Goal: Obtain resource: Obtain resource

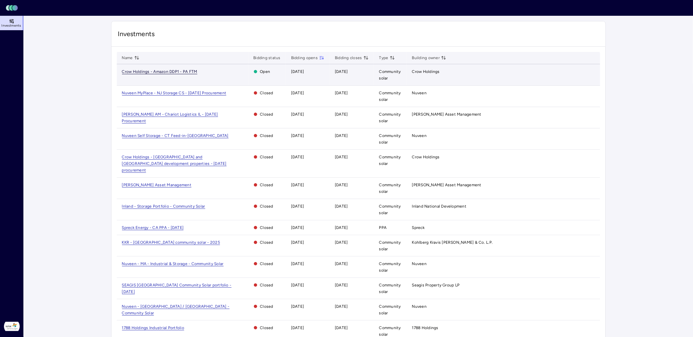
click at [175, 73] on span "Crow Holdings - Amazon DDP1 - PA FTM" at bounding box center [159, 71] width 75 height 5
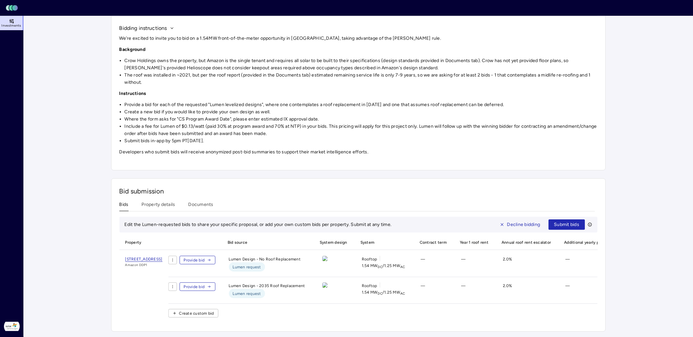
scroll to position [68, 0]
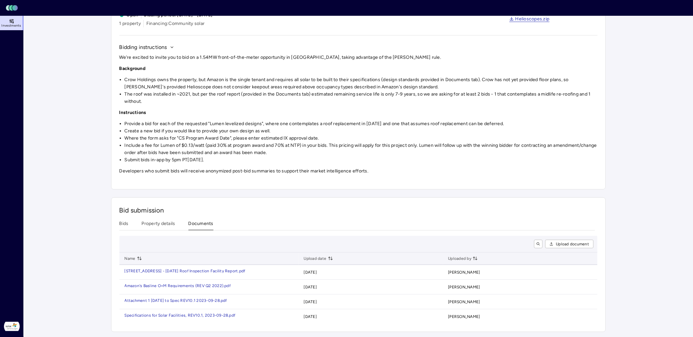
click at [207, 200] on div "Bid submission Bids Property details Documents Upload document Name Upload date…" at bounding box center [358, 265] width 494 height 135
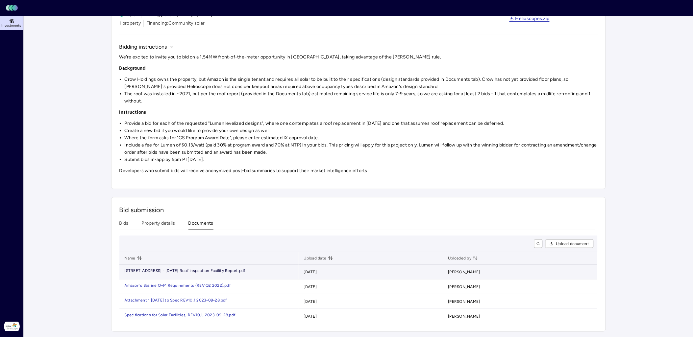
click at [224, 269] on div "[STREET_ADDRESS] - [DATE] Roof Inspection Facility Re" at bounding box center [178, 271] width 106 height 4
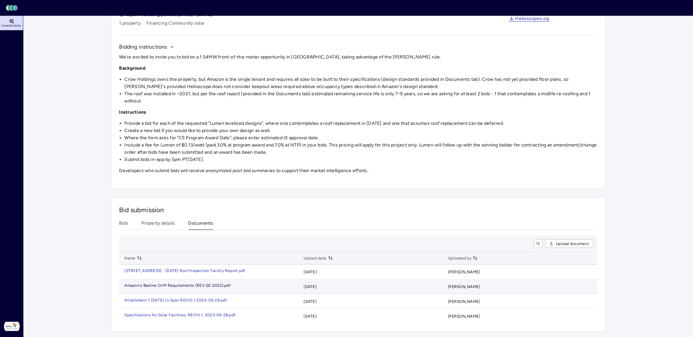
click at [221, 284] on div "022).pdf" at bounding box center [222, 286] width 16 height 4
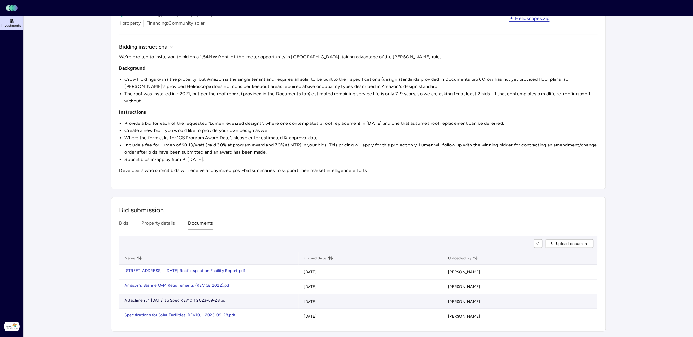
click at [222, 298] on div "9-28.pdf" at bounding box center [219, 300] width 16 height 4
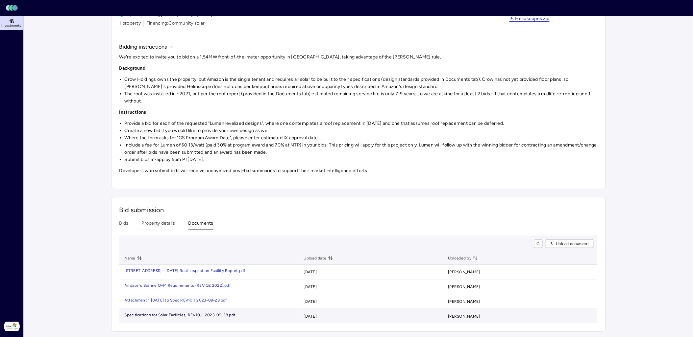
click at [225, 313] on div "9-28.pdf" at bounding box center [227, 315] width 16 height 4
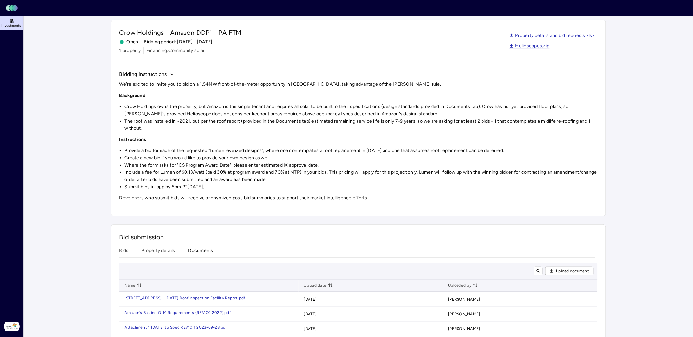
scroll to position [0, 0]
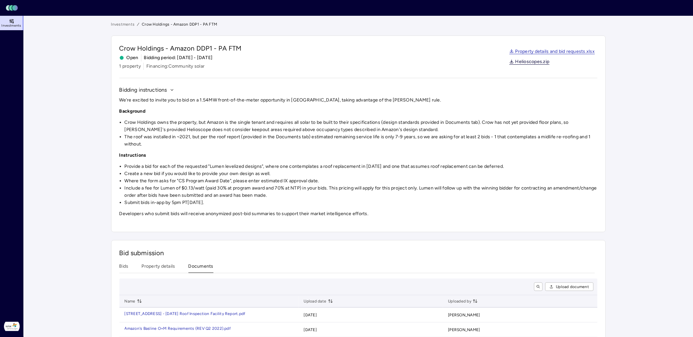
click at [539, 61] on link "Helioscopes.zip" at bounding box center [529, 61] width 40 height 5
click at [492, 44] on div "Crow Holdings - Amazon DDP1 - PA FTM Open Bidding period: [DATE] - [DATE] 1 pro…" at bounding box center [358, 57] width 478 height 26
click at [523, 54] on link "Property details and bid requests.xlsx" at bounding box center [551, 51] width 85 height 5
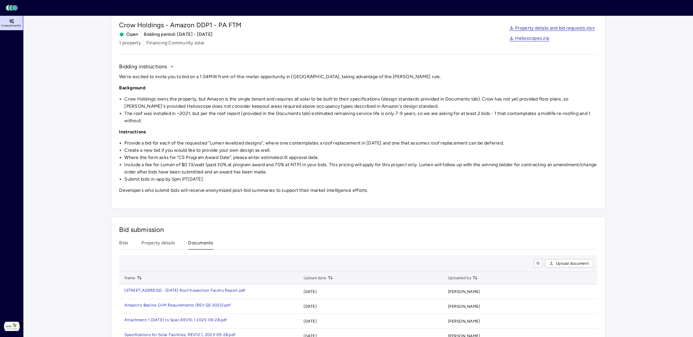
scroll to position [48, 0]
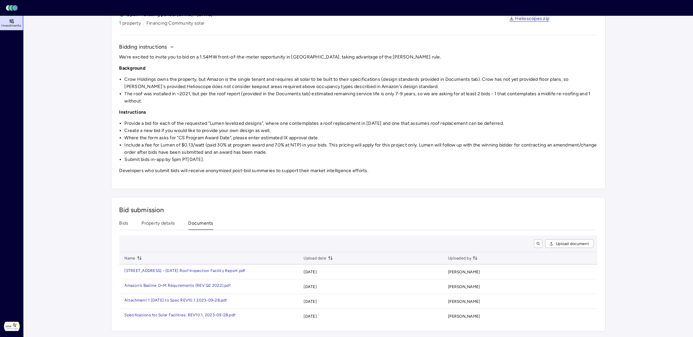
click at [129, 220] on div "Bids Property details Documents" at bounding box center [356, 225] width 475 height 11
click at [123, 220] on button "Bids" at bounding box center [123, 225] width 9 height 10
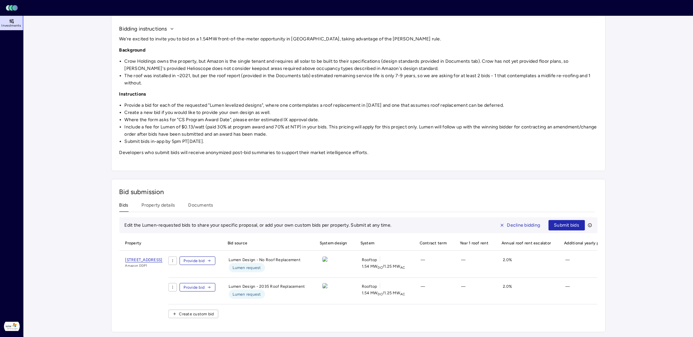
scroll to position [68, 0]
click at [162, 257] on span "[STREET_ADDRESS]" at bounding box center [143, 259] width 37 height 5
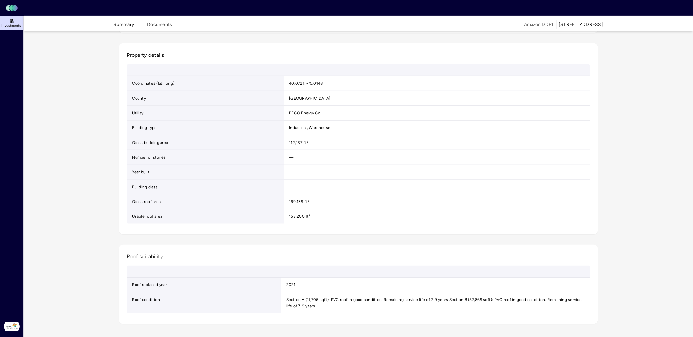
scroll to position [238, 0]
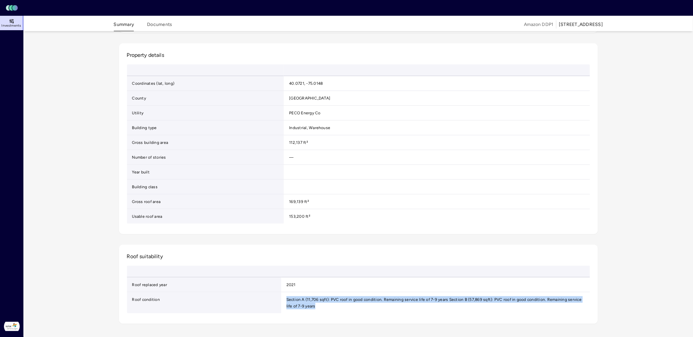
drag, startPoint x: 314, startPoint y: 306, endPoint x: 285, endPoint y: 300, distance: 30.2
click at [285, 300] on td "Section A (11,706 sqft): PVC roof in good condition. Remaining service life of …" at bounding box center [435, 303] width 309 height 21
copy td "Section A (11,706 sqft): PVC roof in good condition. Remaining service life of …"
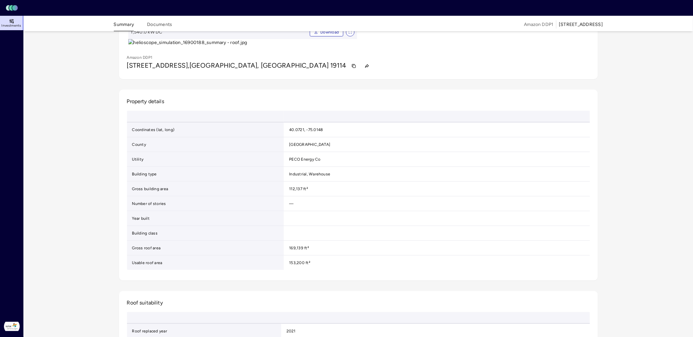
scroll to position [0, 0]
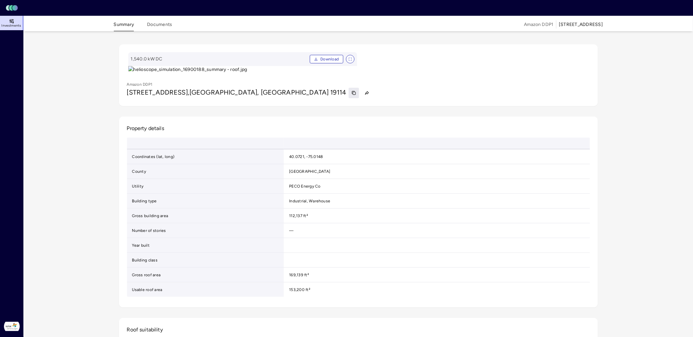
click at [351, 95] on icon "button" at bounding box center [353, 93] width 5 height 5
click at [119, 22] on button "Summary" at bounding box center [124, 26] width 20 height 10
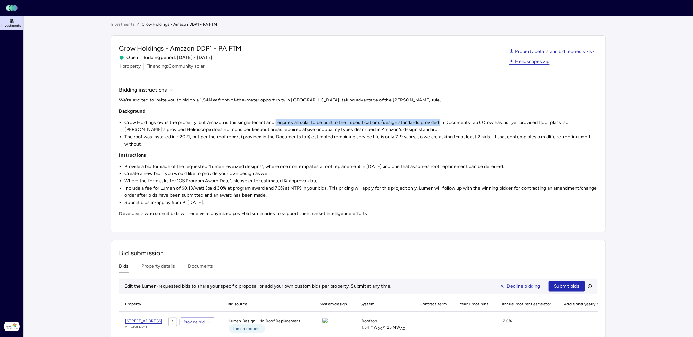
drag, startPoint x: 277, startPoint y: 124, endPoint x: 442, endPoint y: 122, distance: 165.3
click at [442, 122] on li "Crow Holdings owns the property, but Amazon is the single tenant and requires a…" at bounding box center [361, 126] width 473 height 14
copy li "requires all solar to be built to their specifications (design standards provid…"
click at [497, 137] on li "The roof was installed in ~2021, but per the roof report (provided in the Docum…" at bounding box center [361, 140] width 473 height 14
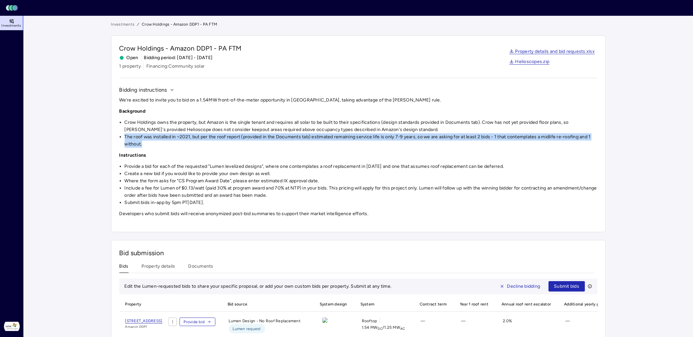
drag, startPoint x: 149, startPoint y: 144, endPoint x: 125, endPoint y: 138, distance: 25.0
click at [125, 138] on li "The roof was installed in ~2021, but per the roof report (provided in the Docum…" at bounding box center [361, 140] width 473 height 14
copy li "The roof was installed in ~2021, but per the roof report (provided in the Docum…"
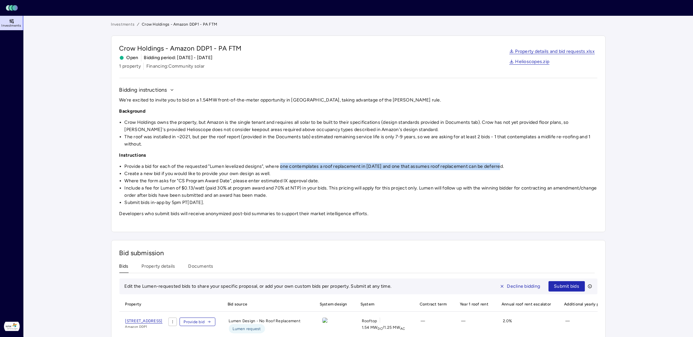
drag, startPoint x: 508, startPoint y: 169, endPoint x: 281, endPoint y: 168, distance: 227.4
click at [281, 168] on li "Provide a bid for each of the requested "Lumen levelized designs", where one co…" at bounding box center [361, 166] width 473 height 7
copy li "one contemplates a roof replacement in [DATE] and one that assumes roof replace…"
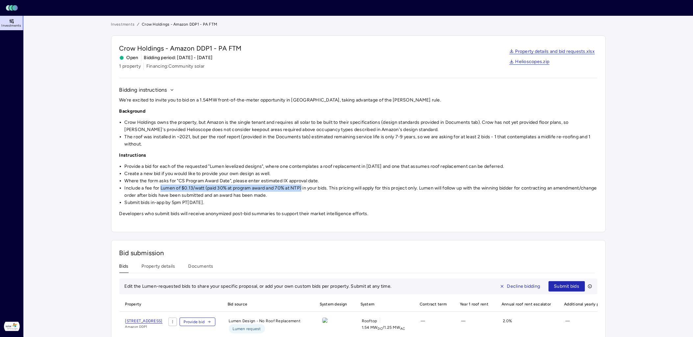
drag, startPoint x: 303, startPoint y: 188, endPoint x: 161, endPoint y: 189, distance: 141.7
click at [161, 189] on li "Include a fee for Lumen of $0.13/watt (paid 30% at program award and 70% at NTP…" at bounding box center [361, 192] width 473 height 14
copy li "Lumen of $0.13/watt (paid 30% at program award and 70% at NTP)"
click at [363, 197] on li "Include a fee for Lumen of $0.13/watt (paid 30% at program award and 70% at NTP…" at bounding box center [361, 192] width 473 height 14
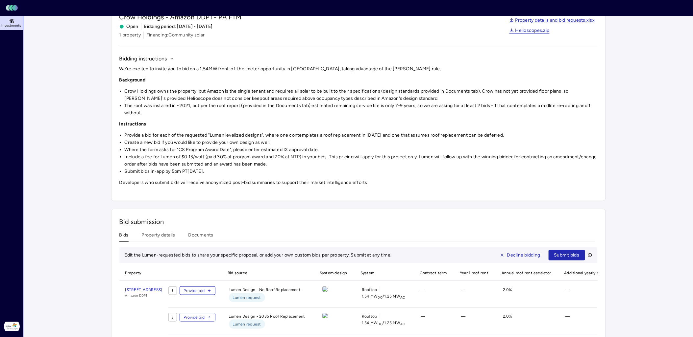
scroll to position [68, 0]
